Goal: Connect with others: Connect with others

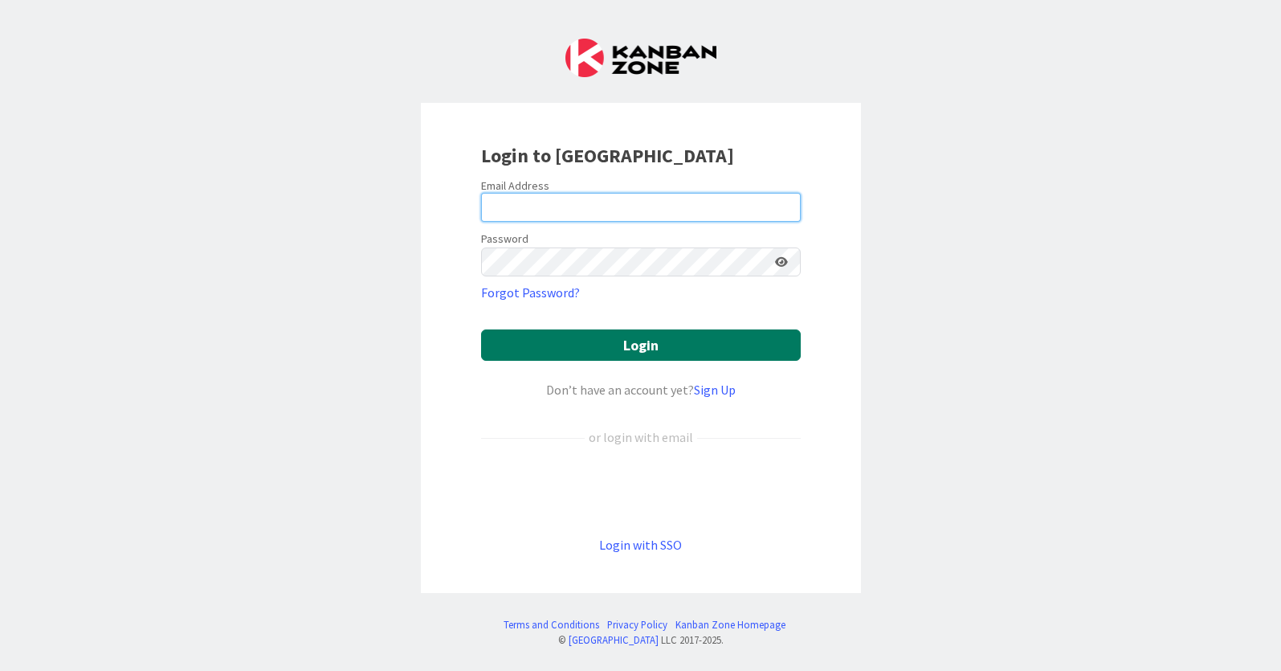
type input "[EMAIL_ADDRESS][DOMAIN_NAME]"
click at [645, 332] on button "Login" at bounding box center [641, 344] width 320 height 31
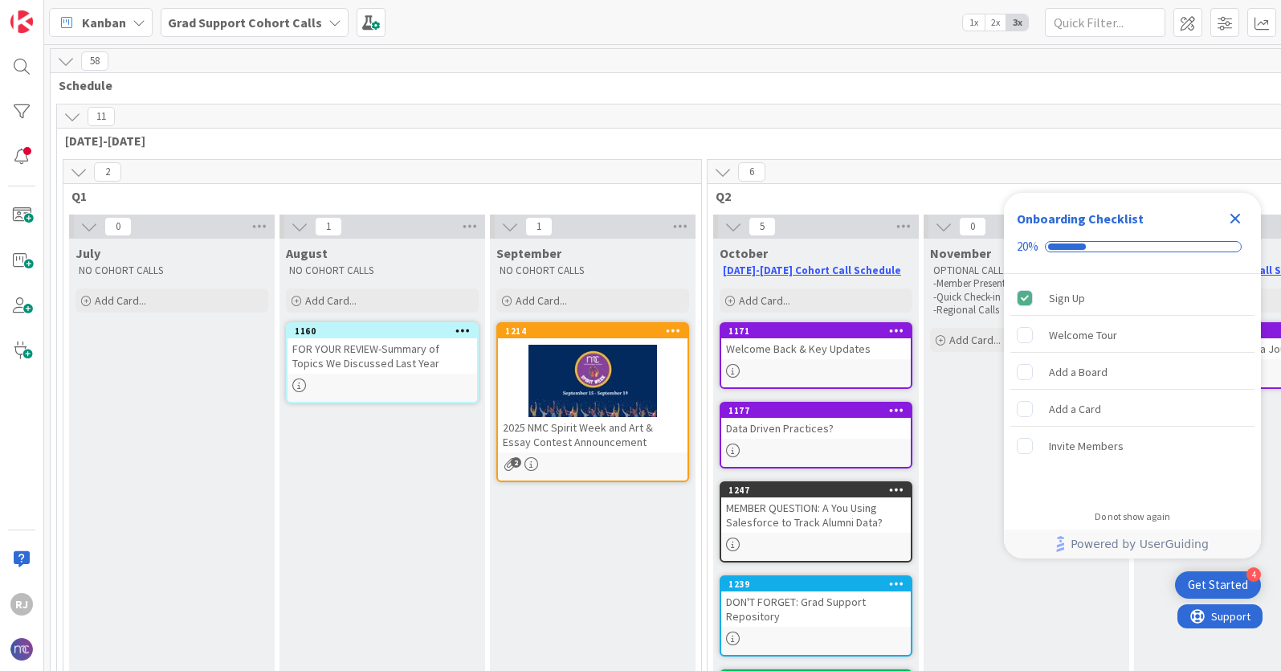
click at [282, 24] on b "Grad Support Cohort Calls" at bounding box center [245, 22] width 154 height 16
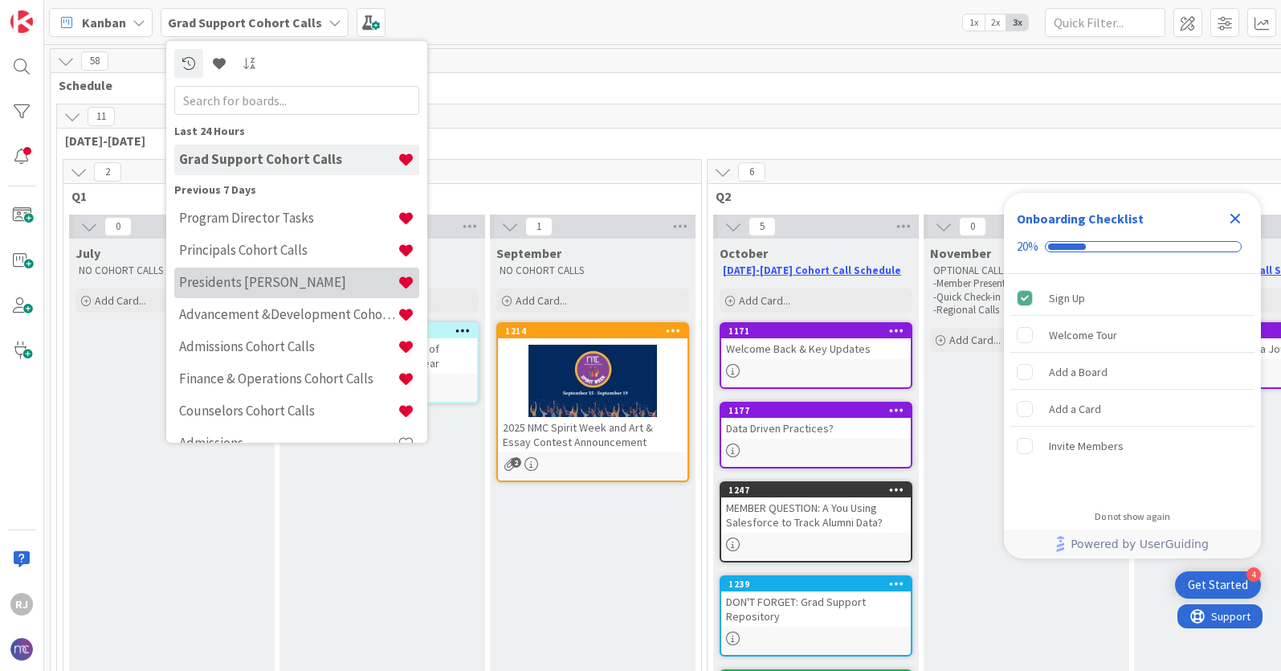
click at [261, 288] on h4 "Presidents [PERSON_NAME]" at bounding box center [288, 282] width 219 height 16
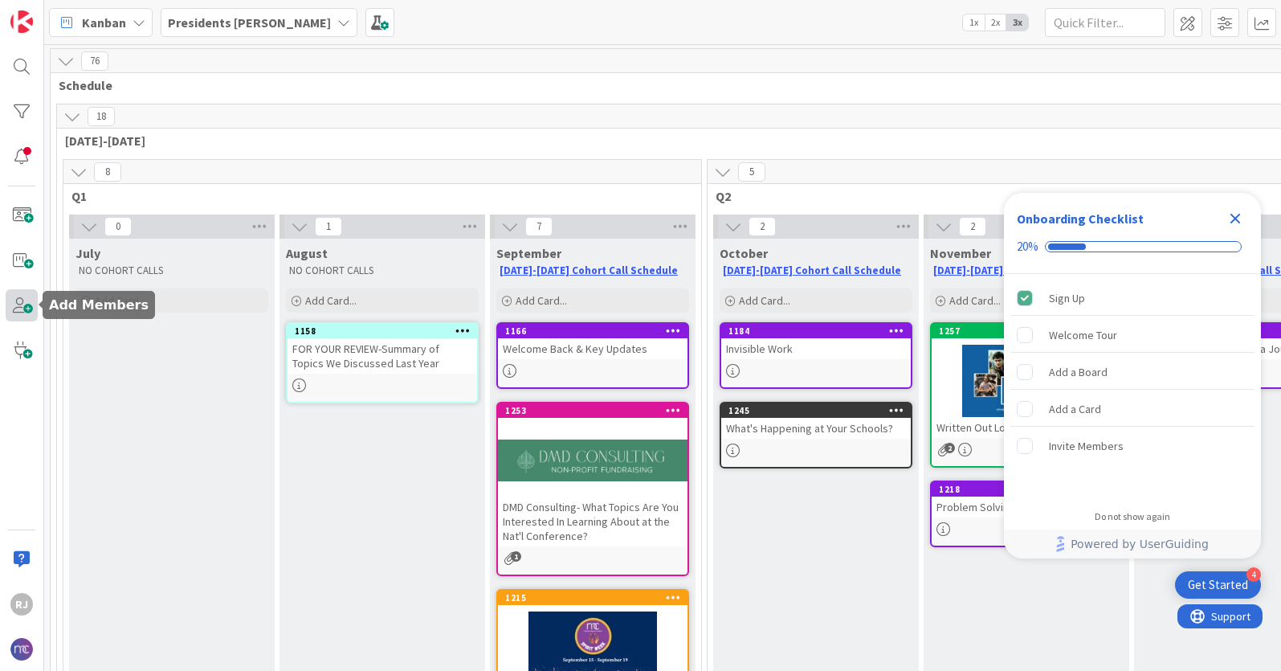
click at [22, 305] on span at bounding box center [22, 305] width 32 height 32
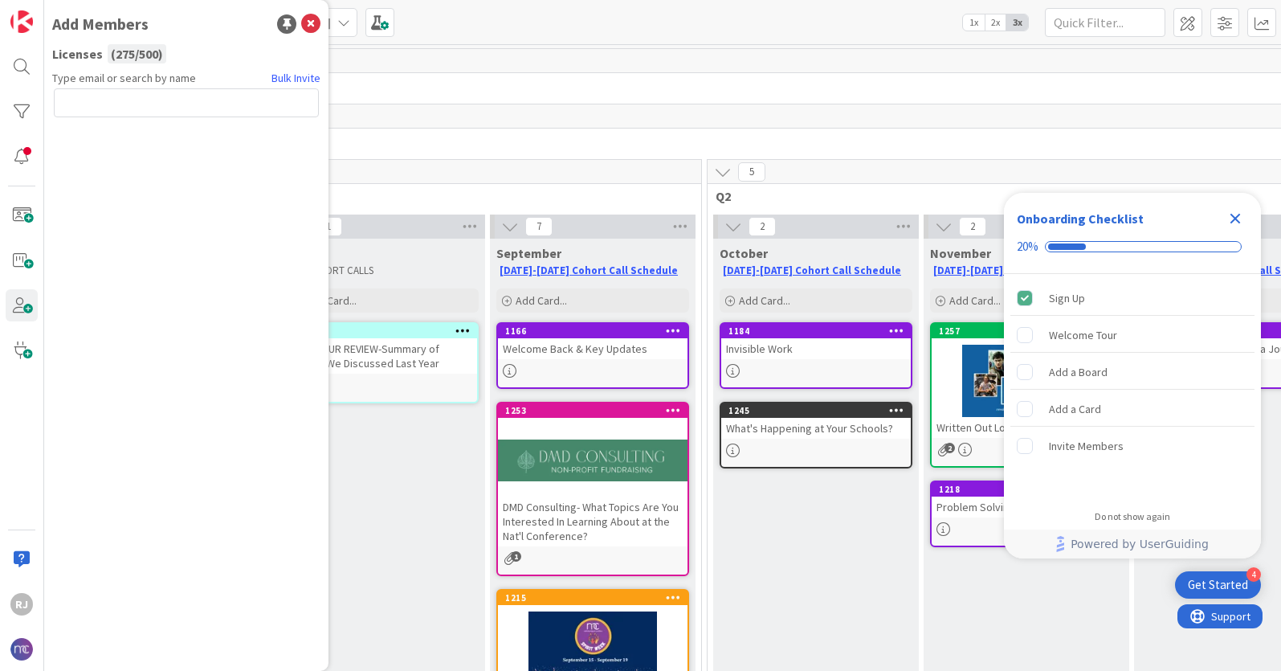
click at [282, 98] on input "text" at bounding box center [186, 102] width 265 height 29
type input "[PERSON_NAME][EMAIL_ADDRESS][PERSON_NAME][DOMAIN_NAME]"
click at [112, 130] on button "Send Invite" at bounding box center [97, 138] width 86 height 29
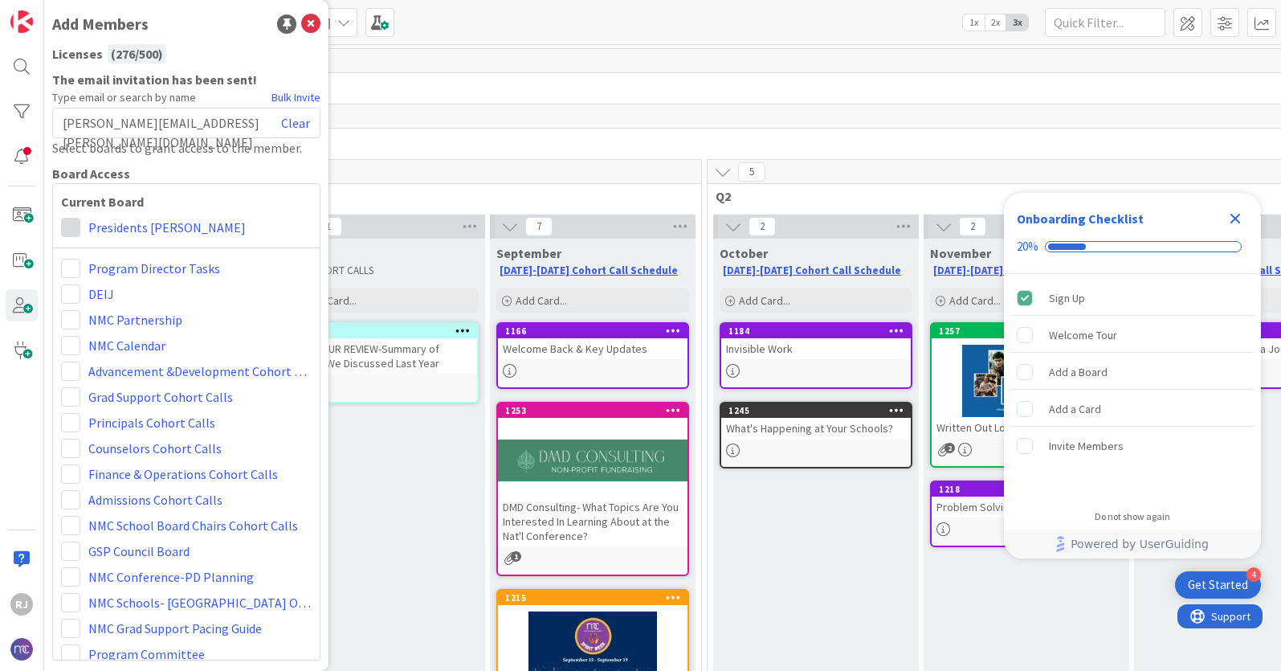
click at [63, 223] on span at bounding box center [70, 227] width 19 height 19
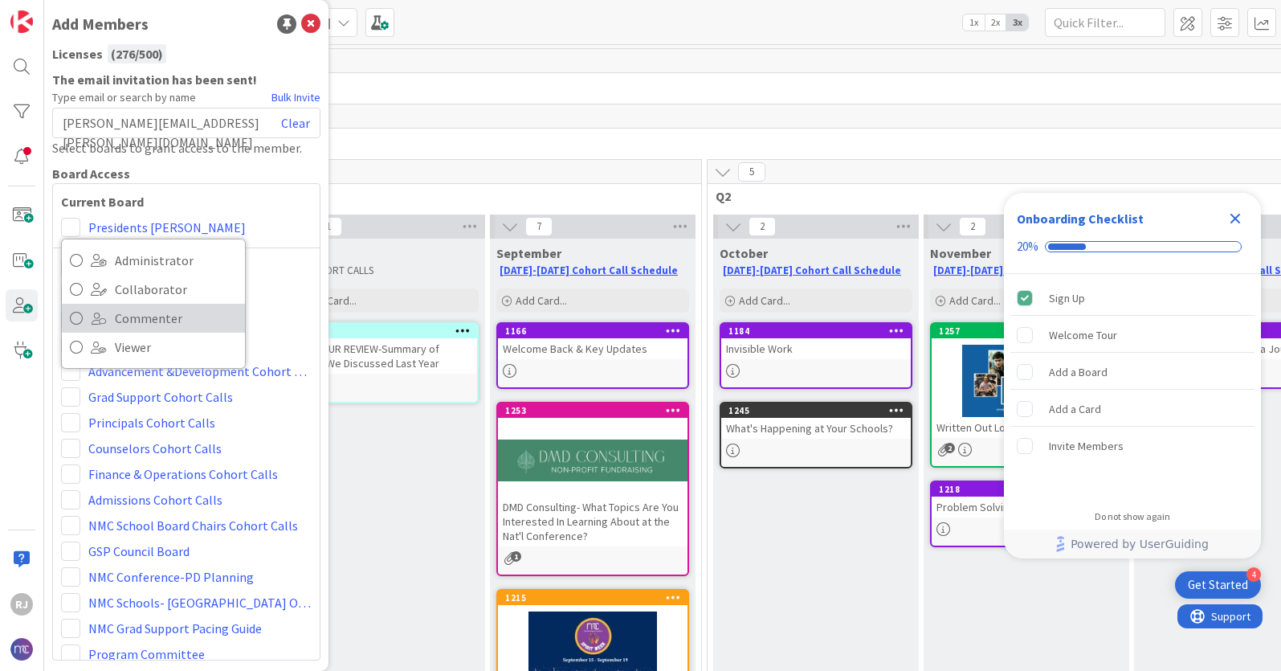
click at [98, 317] on span at bounding box center [99, 318] width 16 height 13
